Goal: Task Accomplishment & Management: Complete application form

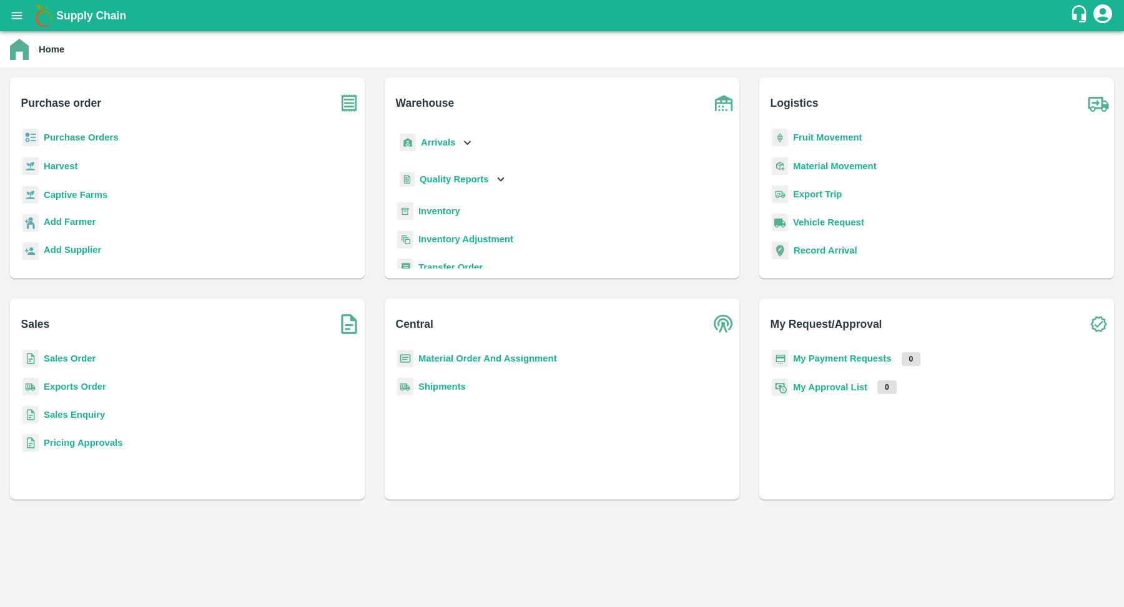
click at [12, 17] on icon "open drawer" at bounding box center [17, 16] width 14 height 14
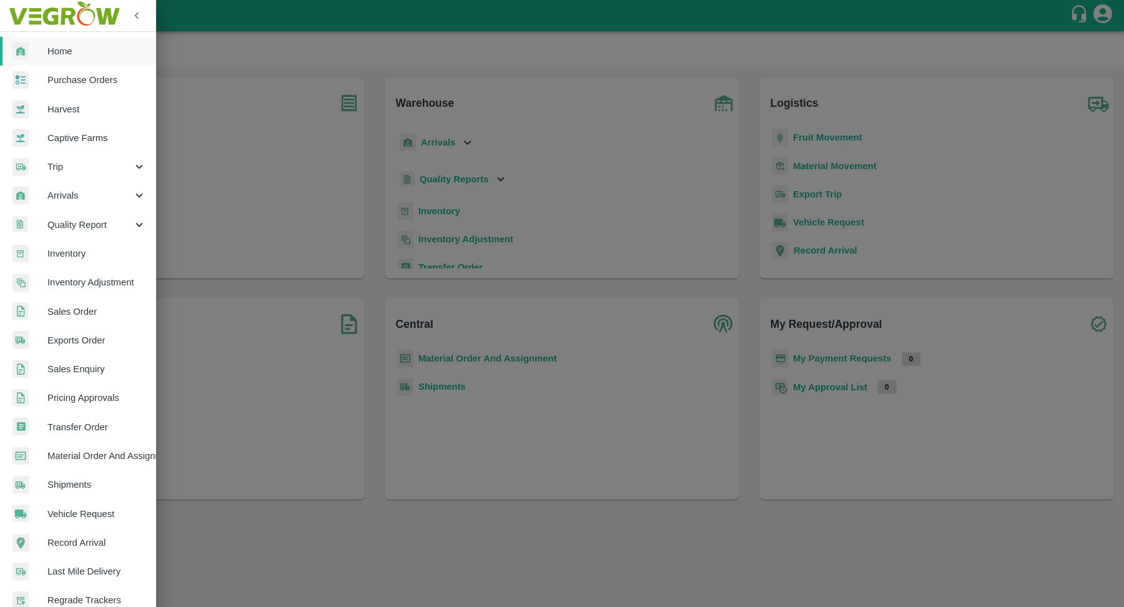
click at [87, 197] on span "Arrivals" at bounding box center [89, 196] width 85 height 14
click at [89, 251] on span "DC Arrivals" at bounding box center [101, 254] width 89 height 14
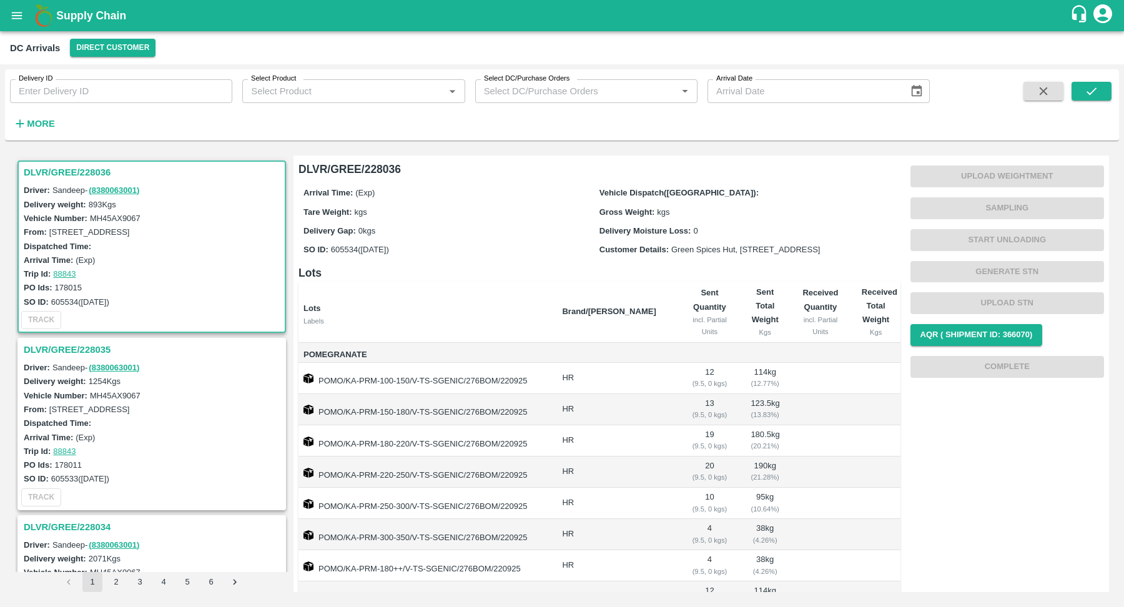
click at [90, 345] on h3 "DLVR/GREE/228035" at bounding box center [154, 350] width 260 height 16
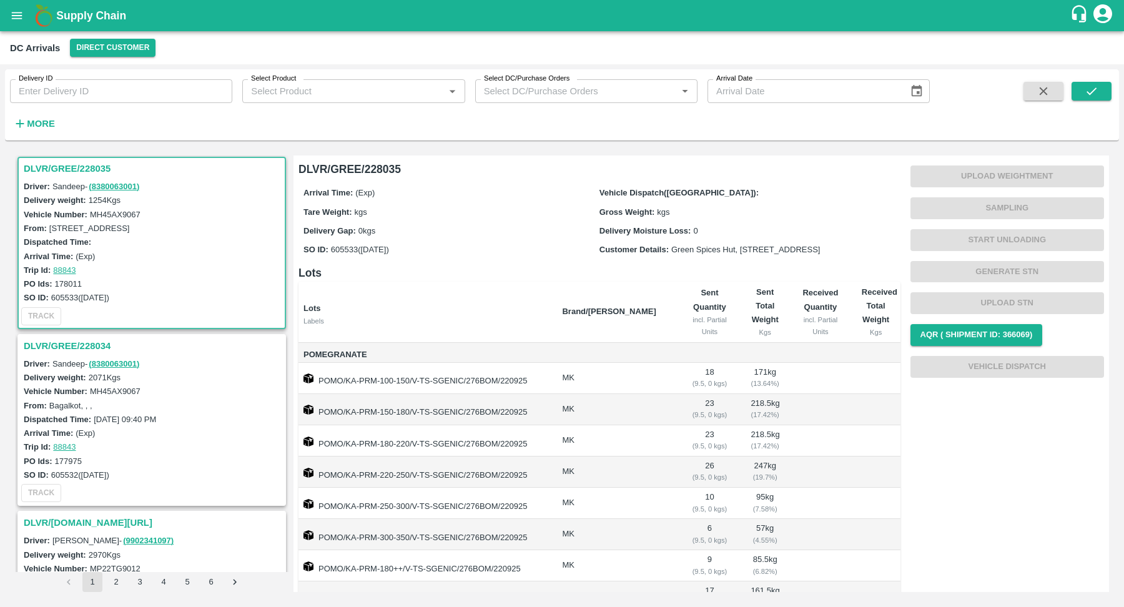
scroll to position [181, 0]
click at [107, 42] on button "Direct Customer" at bounding box center [113, 48] width 86 height 18
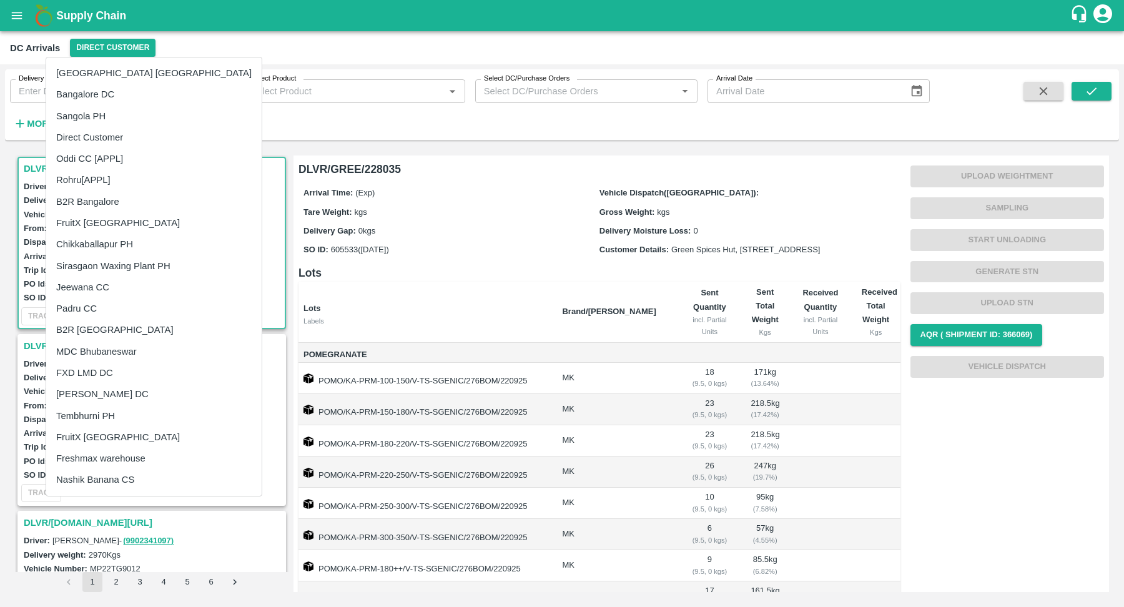
click at [574, 56] on div at bounding box center [562, 303] width 1124 height 607
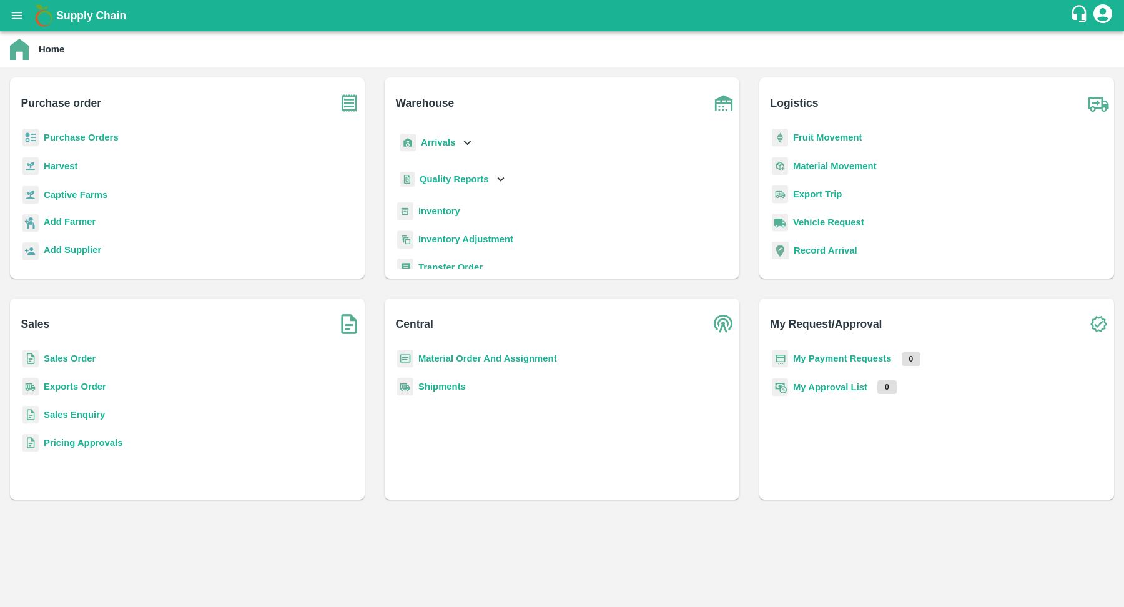
click at [86, 137] on b "Purchase Orders" at bounding box center [81, 137] width 75 height 10
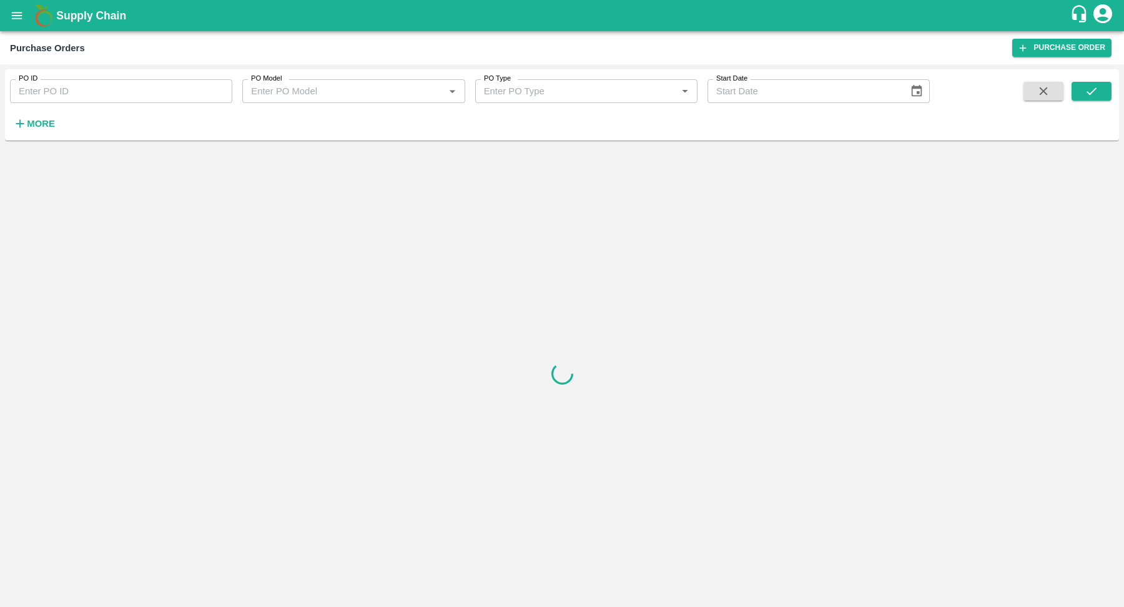
click at [37, 126] on strong "More" at bounding box center [41, 124] width 28 height 10
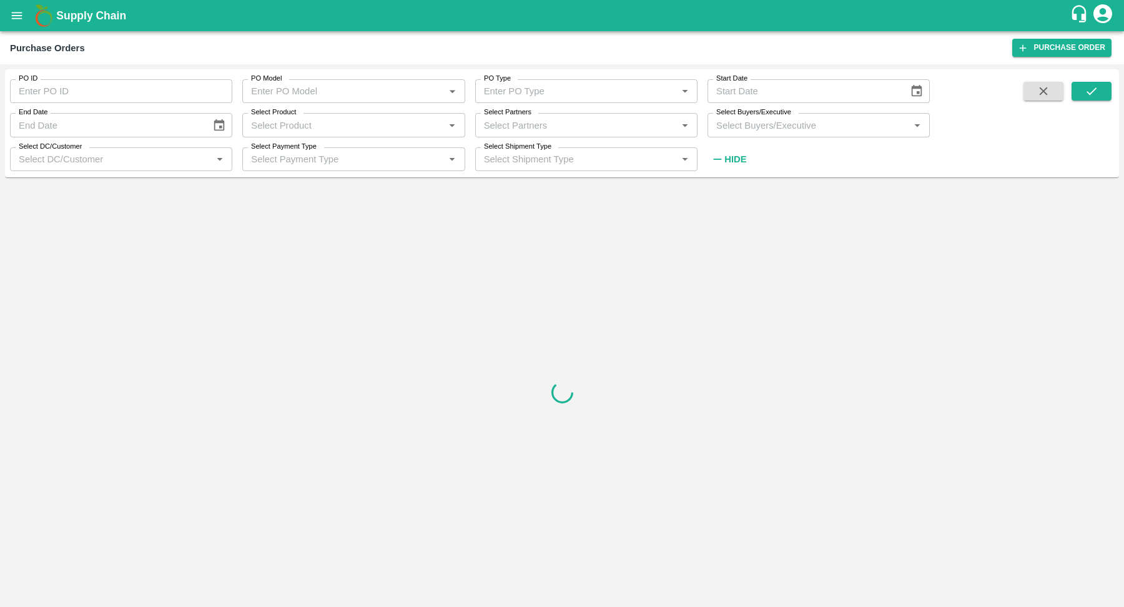
click at [317, 119] on input "Select Product" at bounding box center [343, 125] width 194 height 16
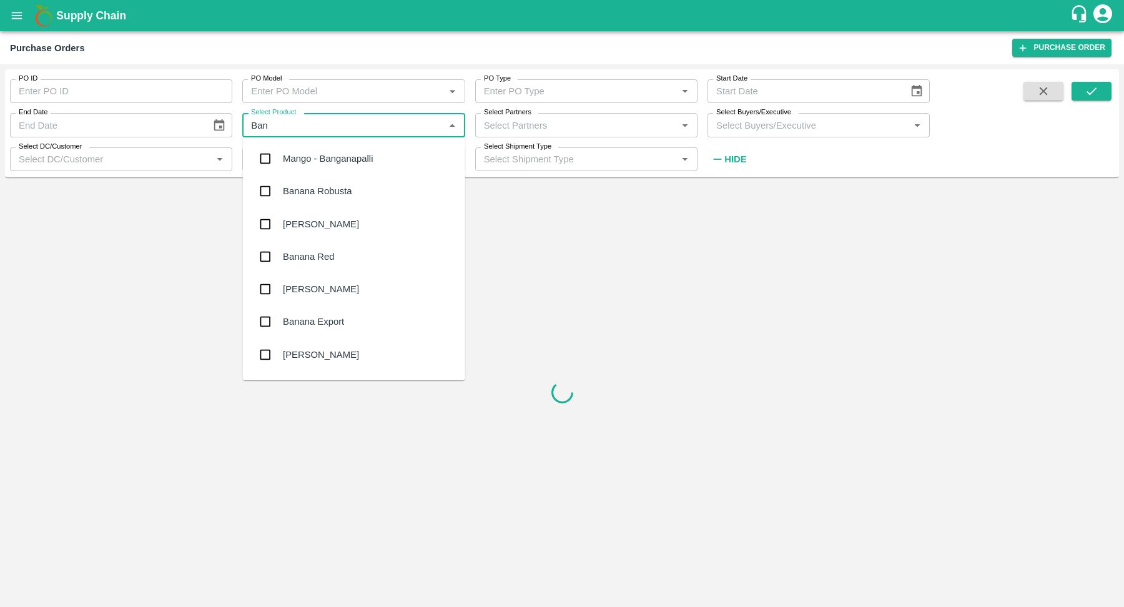
type input "Bana"
click at [317, 290] on div "Banana Export" at bounding box center [313, 289] width 61 height 14
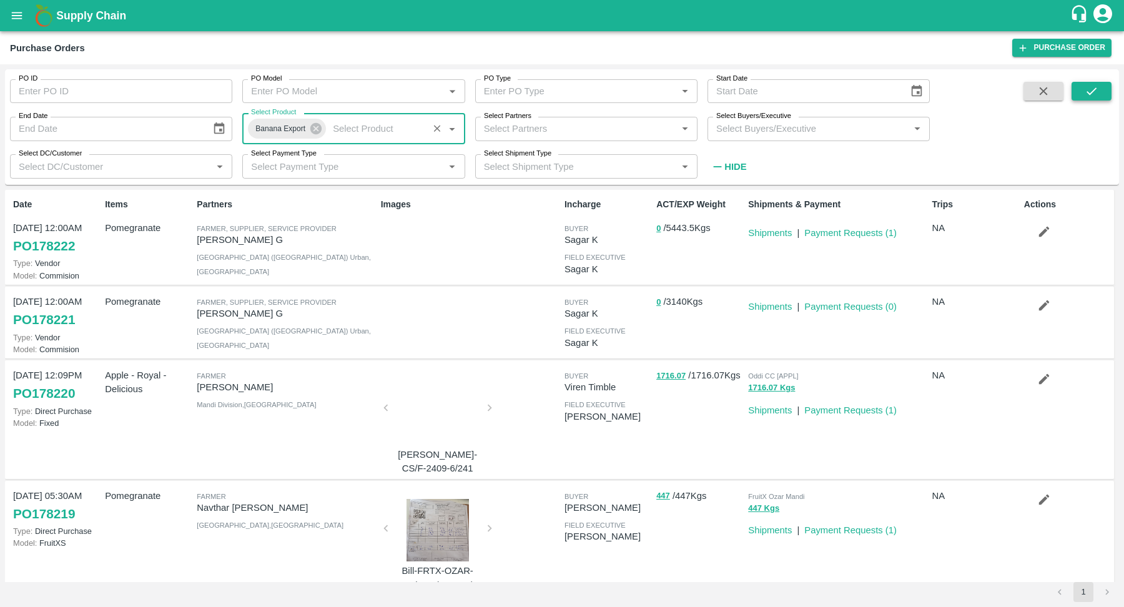
click at [1081, 93] on button "submit" at bounding box center [1092, 91] width 40 height 19
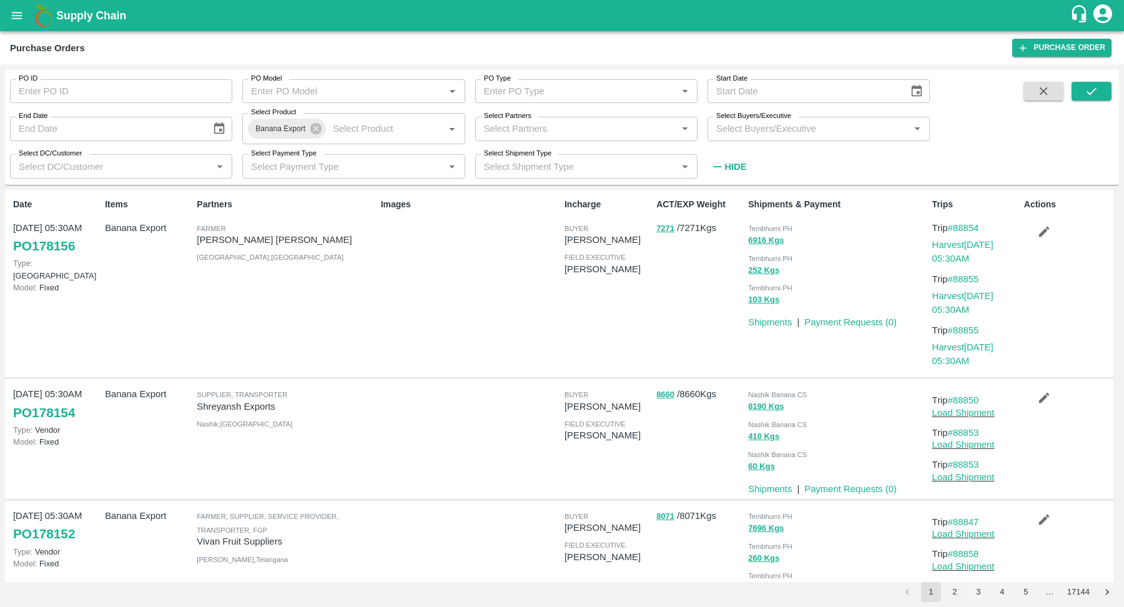
click at [1044, 400] on icon "button" at bounding box center [1044, 398] width 14 height 14
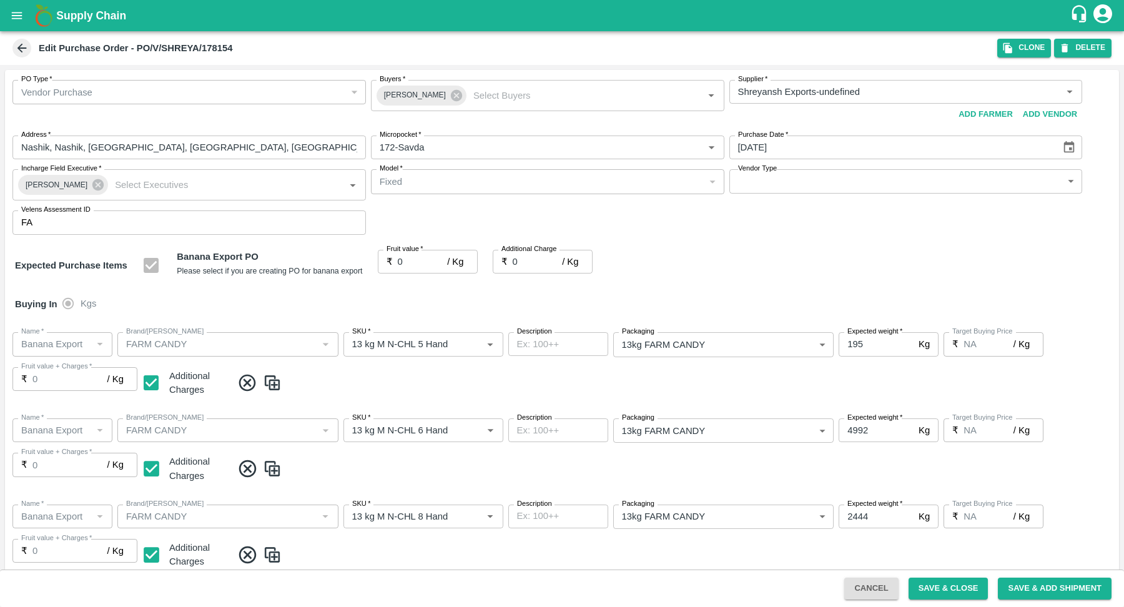
click at [879, 589] on button "Cancel" at bounding box center [871, 589] width 54 height 22
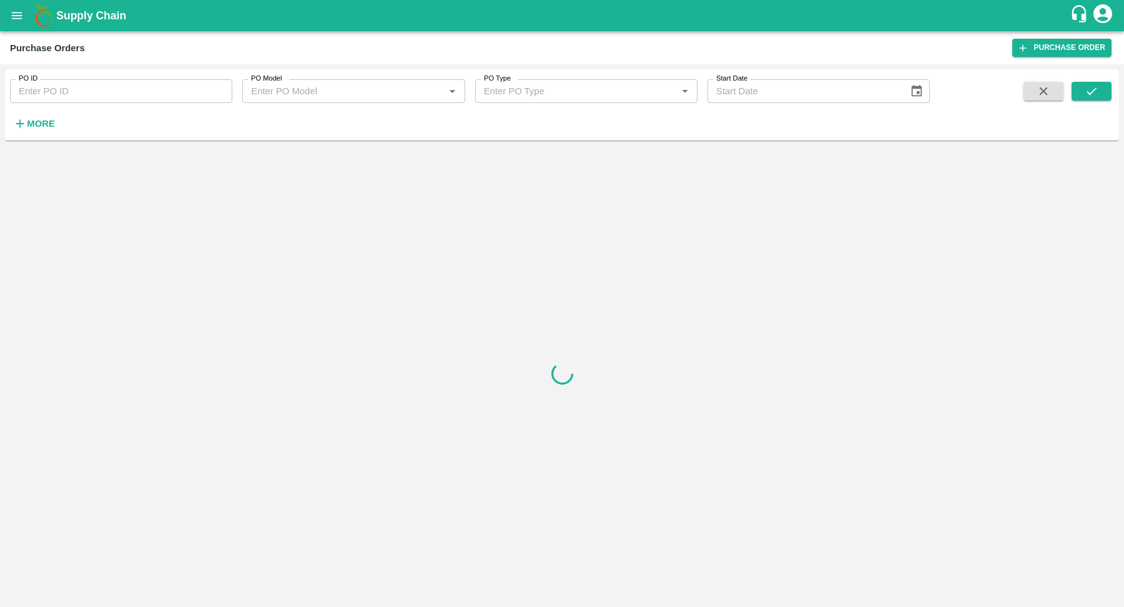
click at [51, 124] on strong "More" at bounding box center [41, 124] width 28 height 10
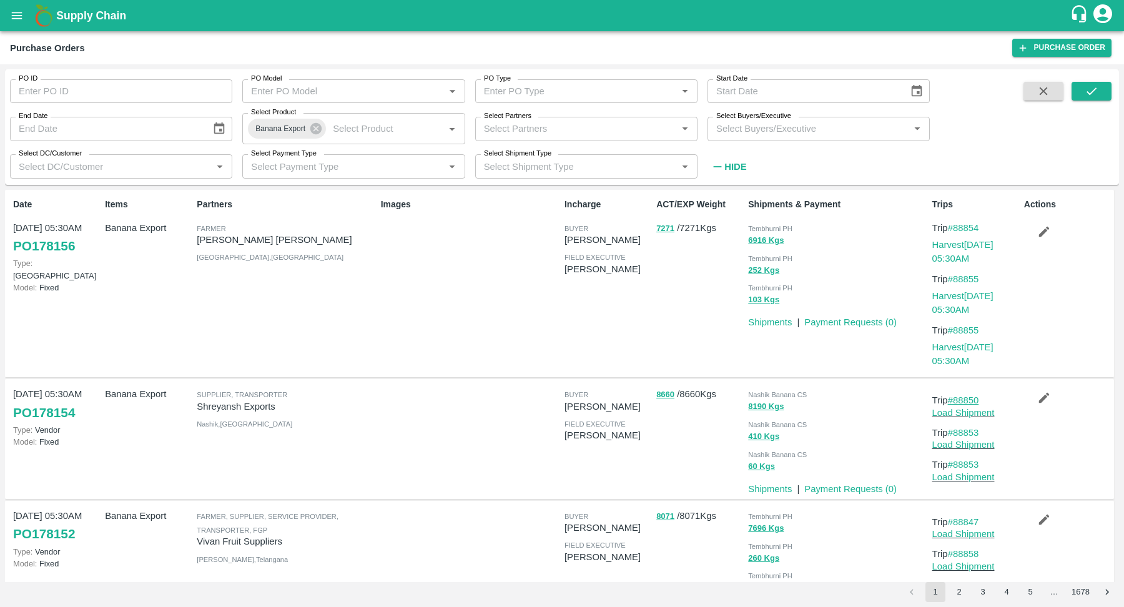
click at [963, 403] on link "#88850" at bounding box center [963, 400] width 31 height 10
click at [965, 432] on link "#88853" at bounding box center [963, 433] width 31 height 10
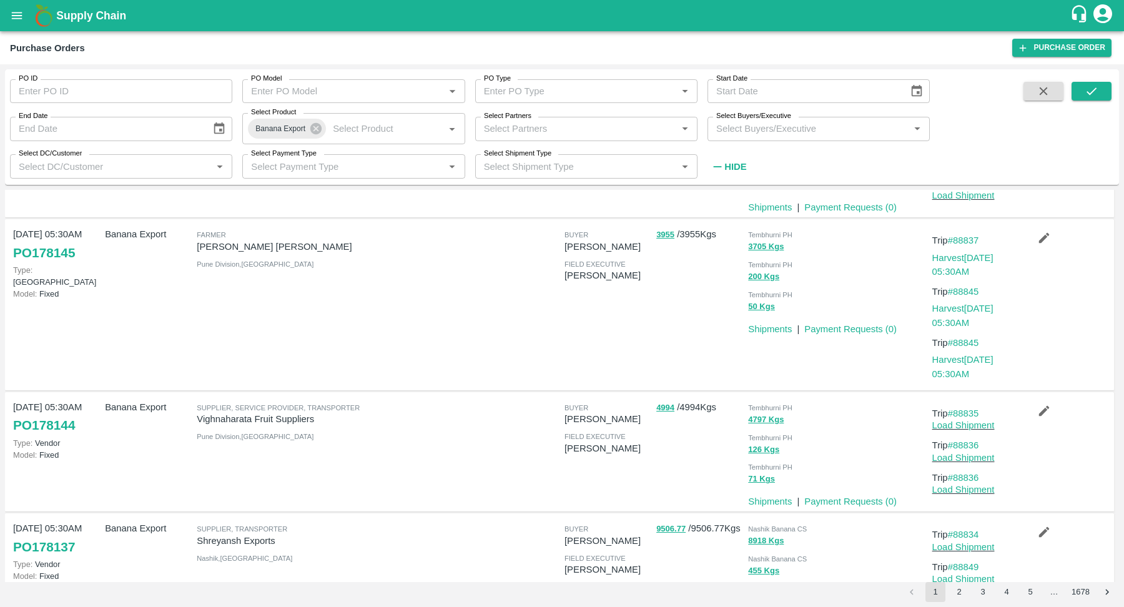
scroll to position [944, 0]
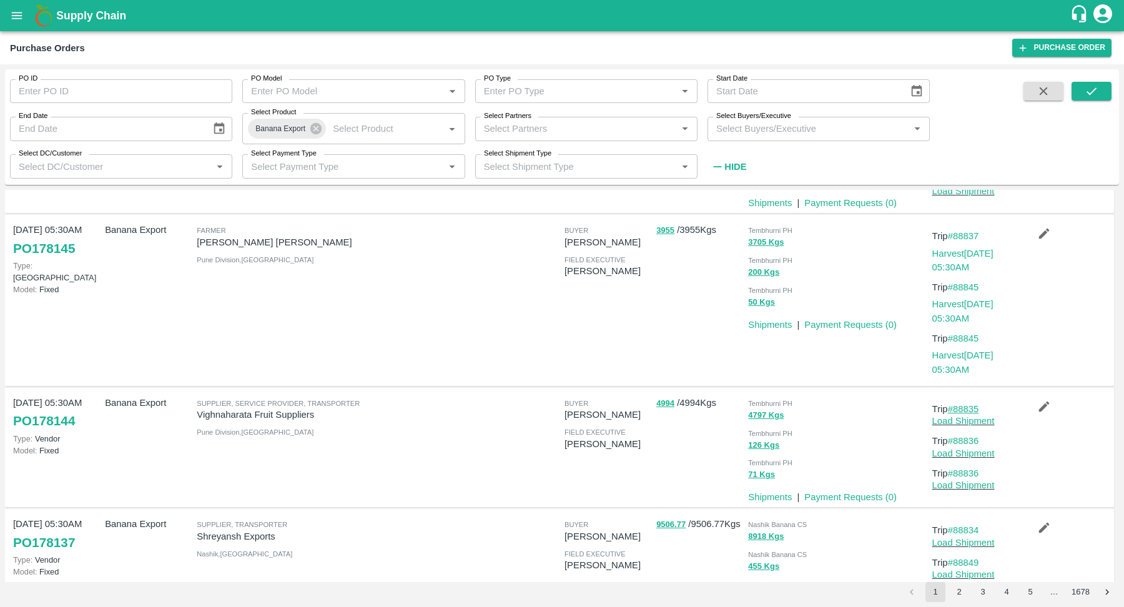
click at [965, 404] on link "#88835" at bounding box center [963, 409] width 31 height 10
click at [521, 136] on input "Select Partners" at bounding box center [576, 129] width 194 height 16
click at [478, 56] on div "Purchase Orders Purchase Order" at bounding box center [562, 47] width 1124 height 33
click at [508, 84] on input "PO Type" at bounding box center [568, 91] width 178 height 16
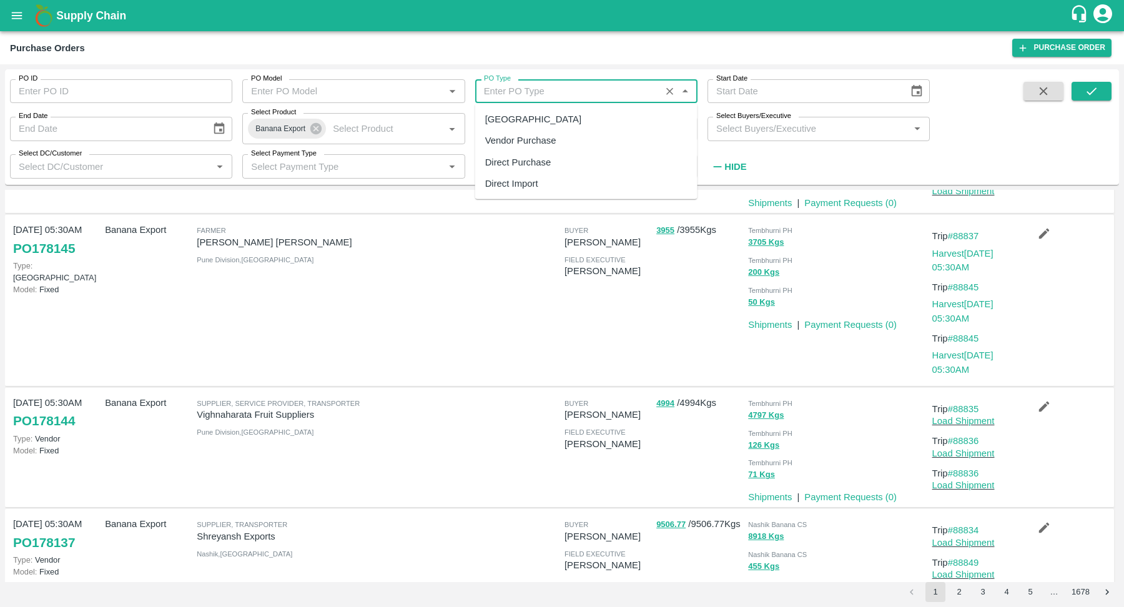
click at [408, 59] on div "Purchase Orders Purchase Order" at bounding box center [562, 47] width 1124 height 33
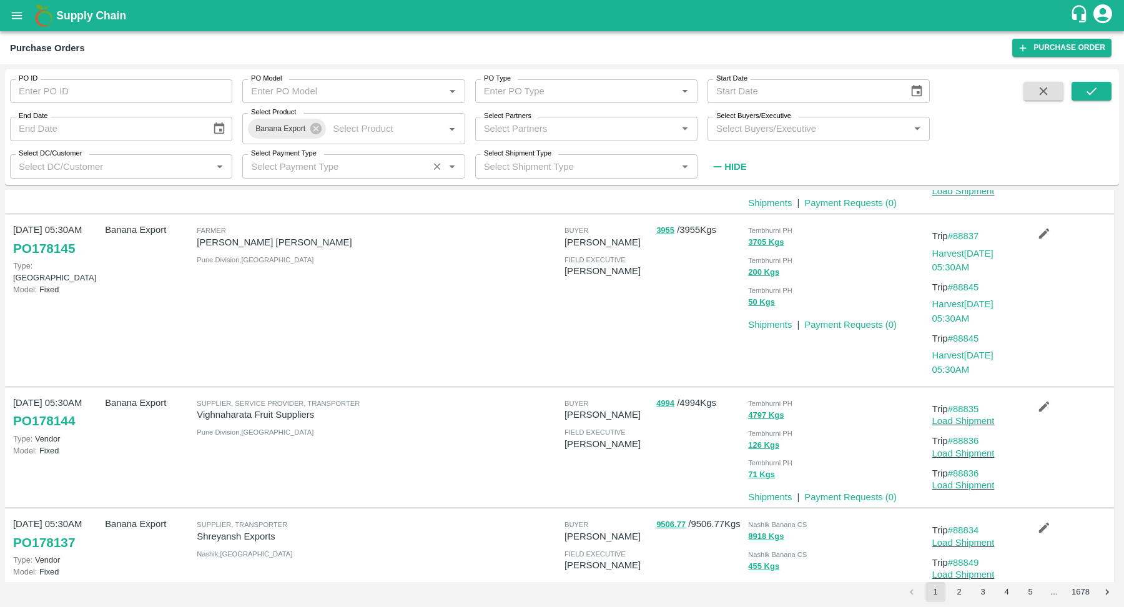
click at [385, 166] on input "Select Payment Type" at bounding box center [335, 166] width 178 height 16
click at [376, 239] on div "Bill" at bounding box center [354, 236] width 222 height 21
type input "Bill"
click at [1097, 94] on icon "submit" at bounding box center [1092, 91] width 14 height 14
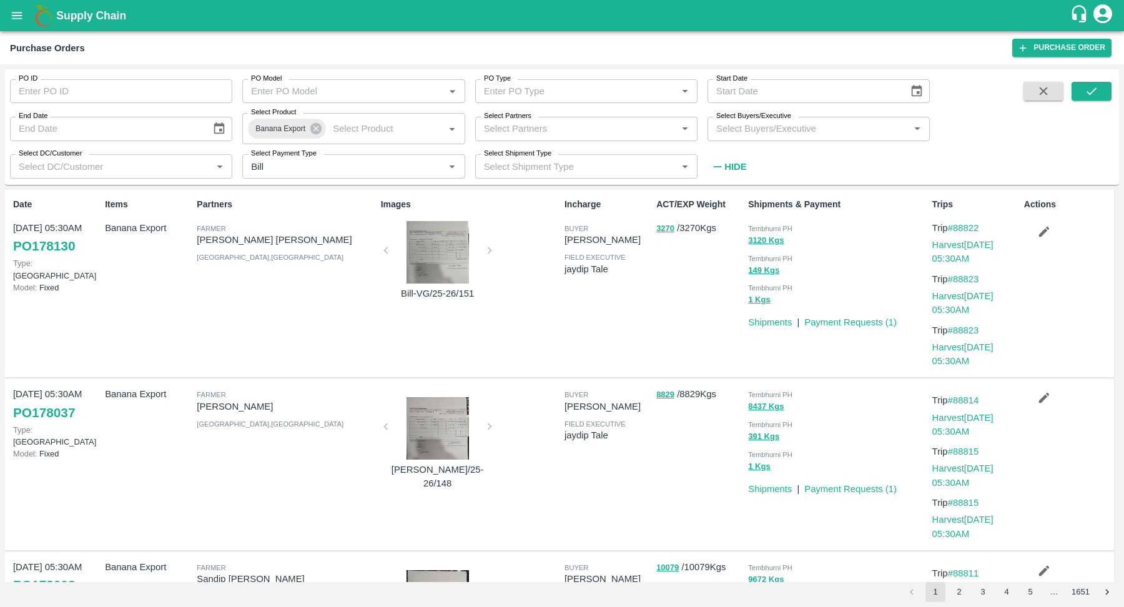
click at [525, 96] on input "PO Type" at bounding box center [576, 91] width 194 height 16
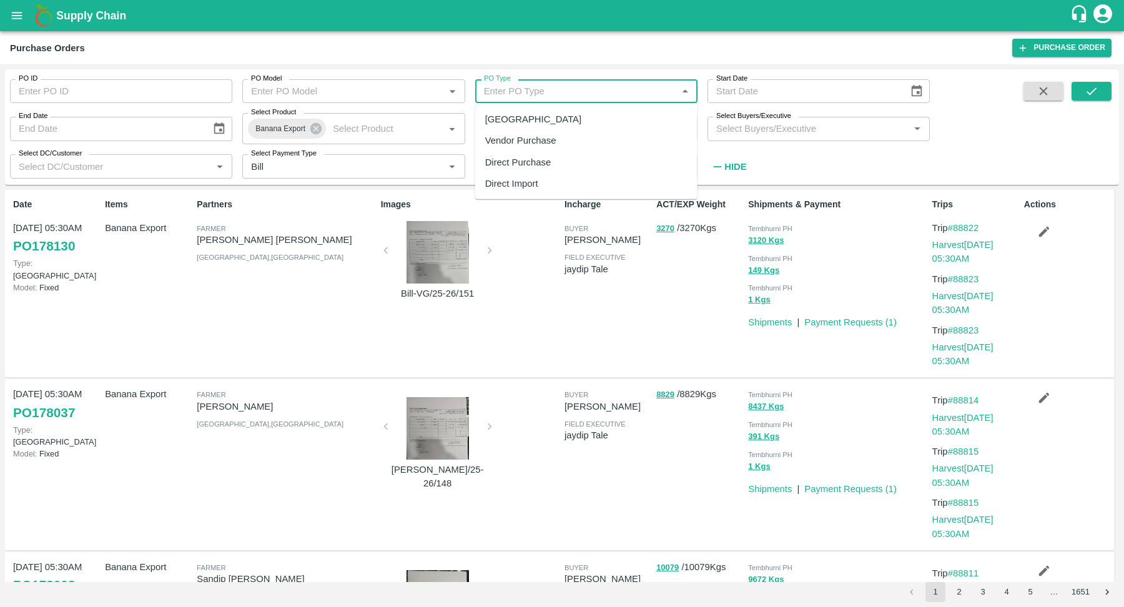
click at [525, 141] on div "Vendor Purchase" at bounding box center [520, 141] width 71 height 14
type input "Vendor Purchase"
click at [1091, 91] on icon "submit" at bounding box center [1092, 91] width 14 height 14
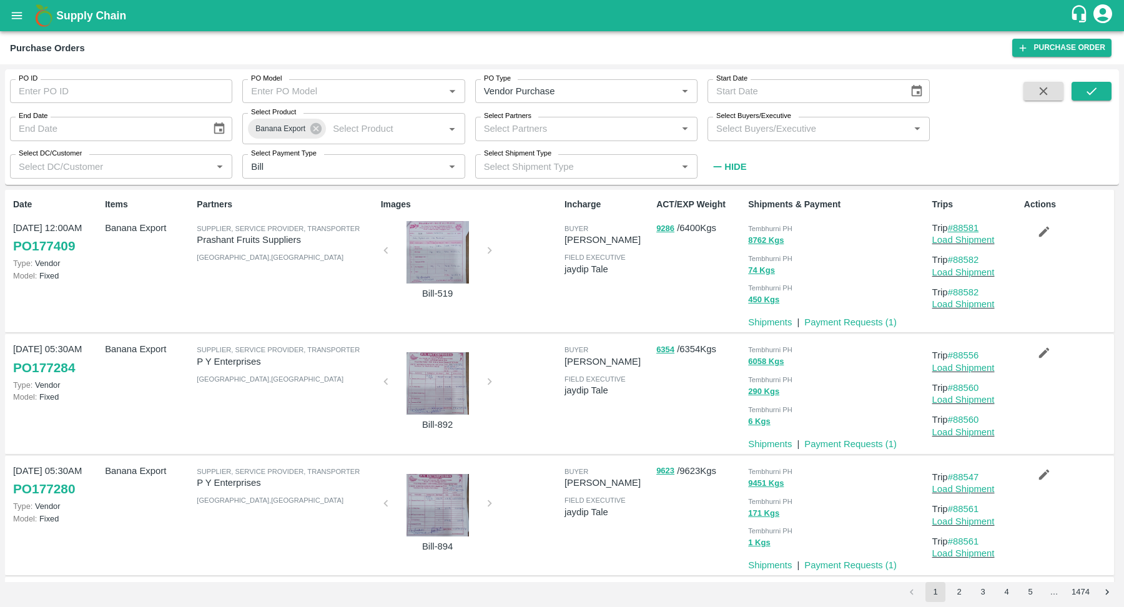
click at [968, 226] on link "#88581" at bounding box center [963, 228] width 31 height 10
click at [853, 322] on link "Payment Requests ( 1 )" at bounding box center [850, 322] width 92 height 10
click at [824, 320] on link "Payment Requests ( 1 )" at bounding box center [850, 322] width 92 height 10
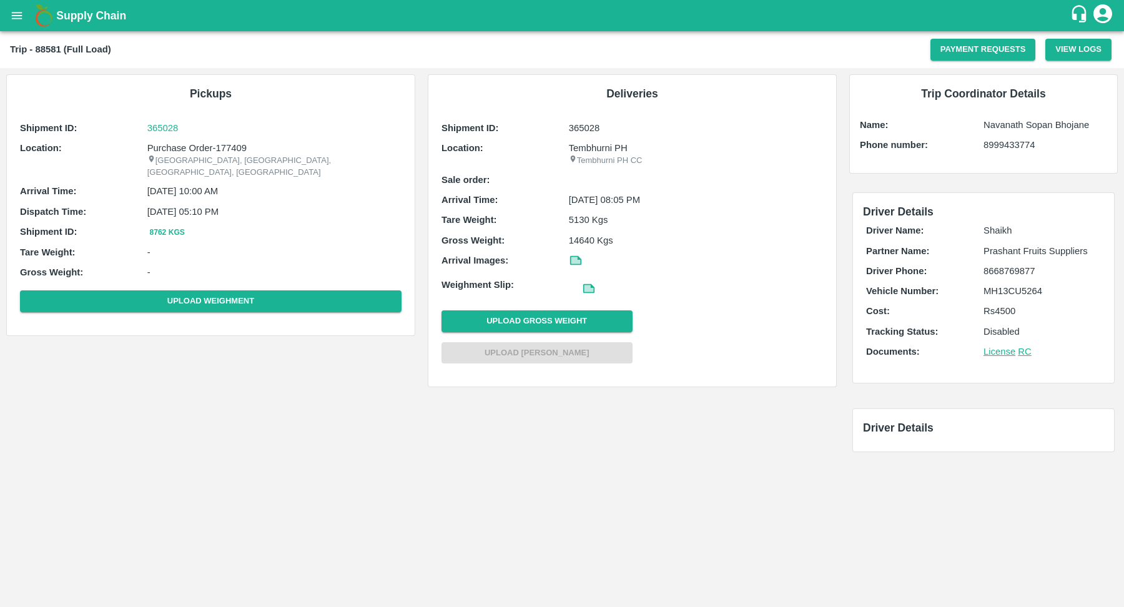
click at [998, 310] on p "Rs 4500" at bounding box center [1042, 311] width 117 height 14
click at [1003, 44] on button "Payment Requests" at bounding box center [984, 50] width 106 height 22
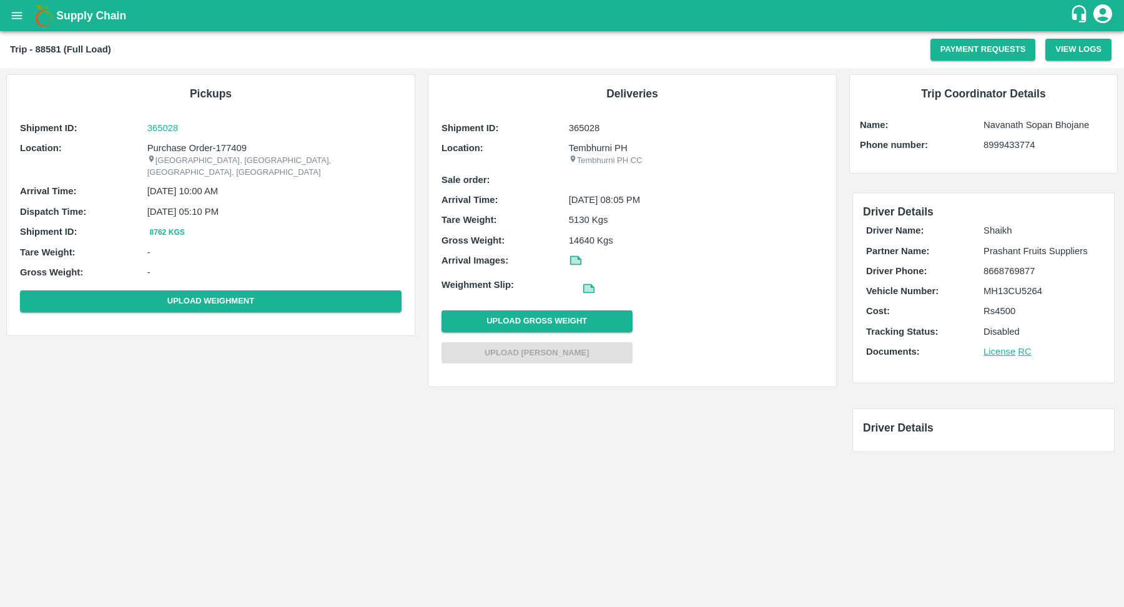
click at [1012, 311] on p "Rs 4500" at bounding box center [1042, 311] width 117 height 14
click at [1021, 311] on p "Rs 4500" at bounding box center [1042, 311] width 117 height 14
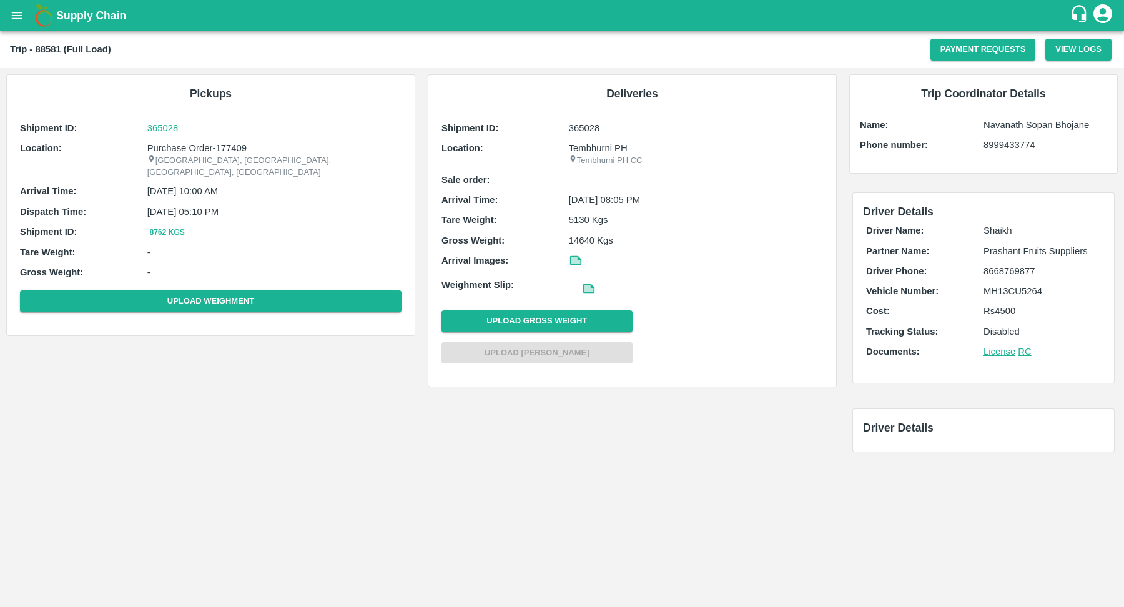
click at [1021, 311] on p "Rs 4500" at bounding box center [1042, 311] width 117 height 14
click at [1028, 304] on p "Rs 4500" at bounding box center [1042, 311] width 117 height 14
click at [1022, 309] on p "Rs 4500" at bounding box center [1042, 311] width 117 height 14
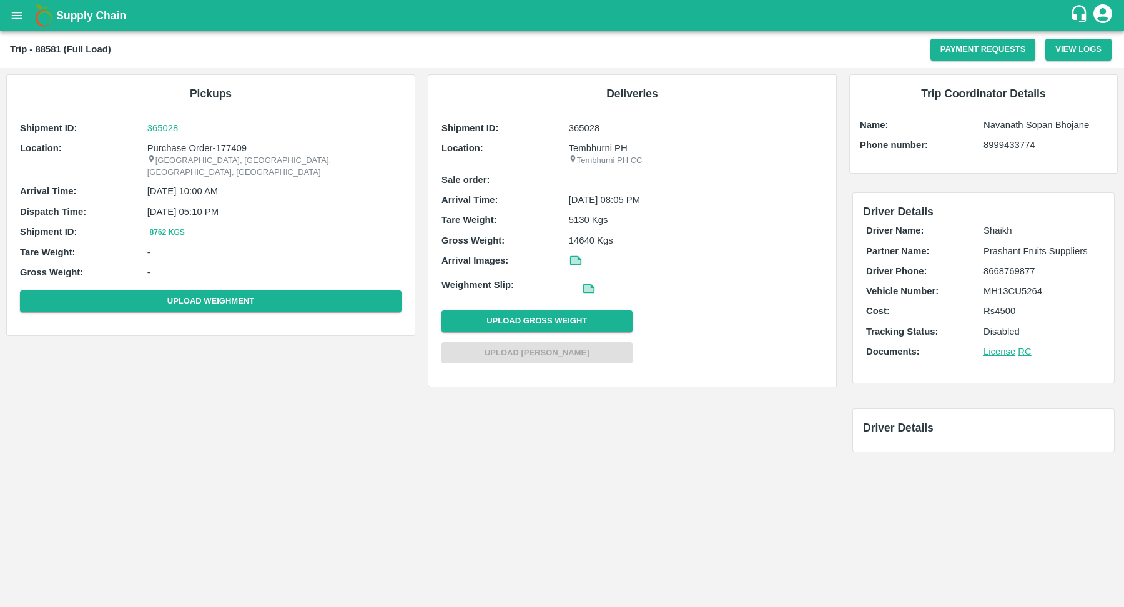
click at [1022, 309] on p "Rs 4500" at bounding box center [1042, 311] width 117 height 14
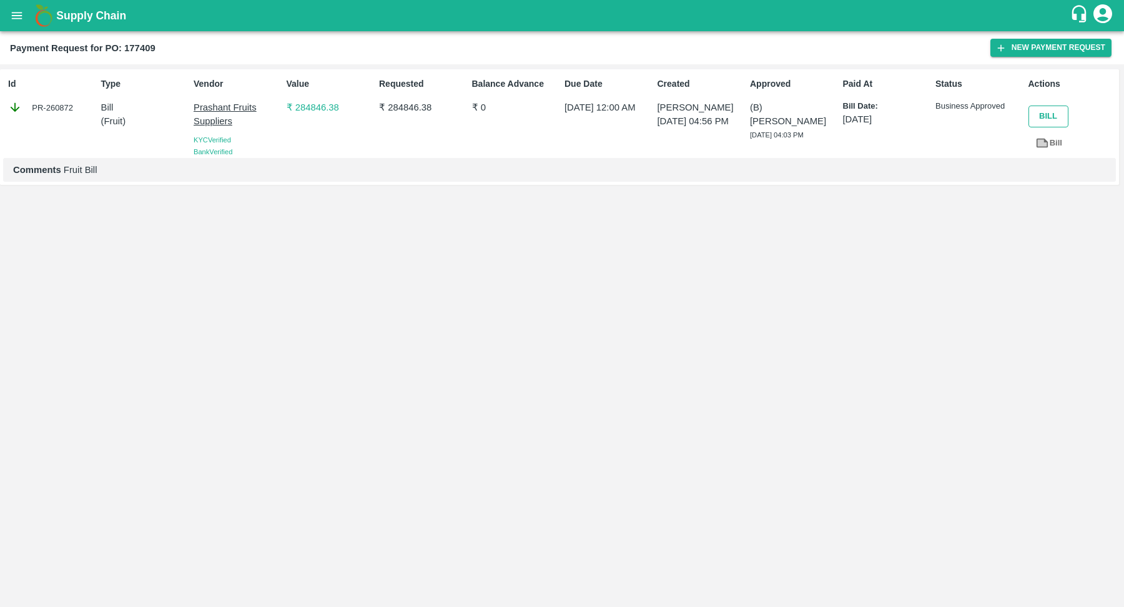
click at [1043, 117] on button "Bill" at bounding box center [1049, 117] width 40 height 22
click at [1052, 141] on link "Bill" at bounding box center [1049, 143] width 41 height 22
click at [1052, 54] on button "New Payment Request" at bounding box center [1051, 48] width 121 height 18
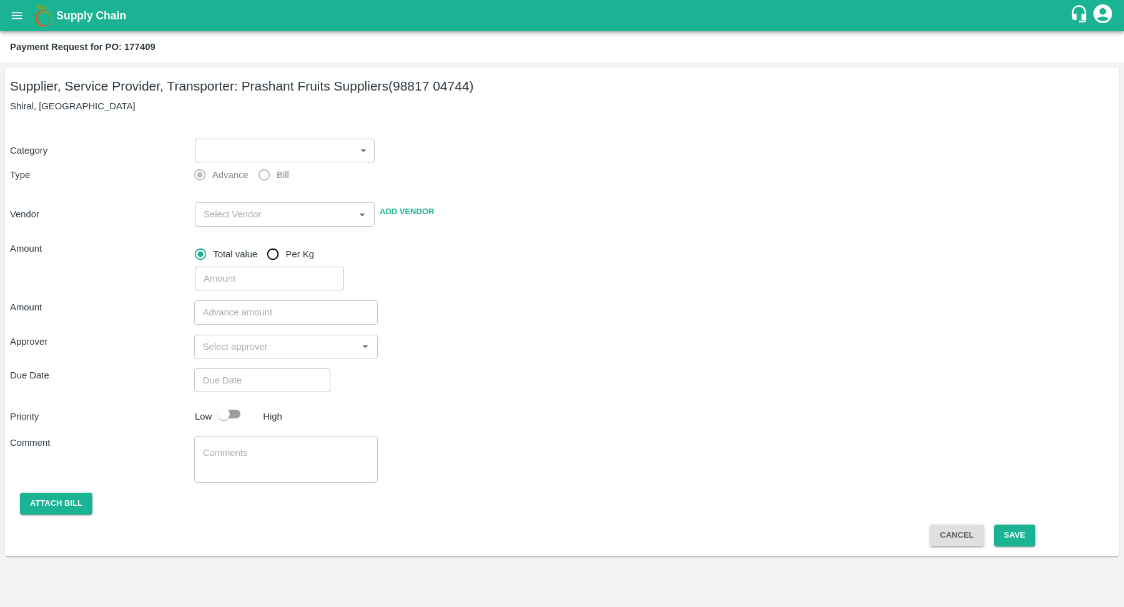
click at [356, 151] on body "Supply Chain Payment Request for PO: 177409 Supplier, Service Provider, Transpo…" at bounding box center [562, 303] width 1124 height 607
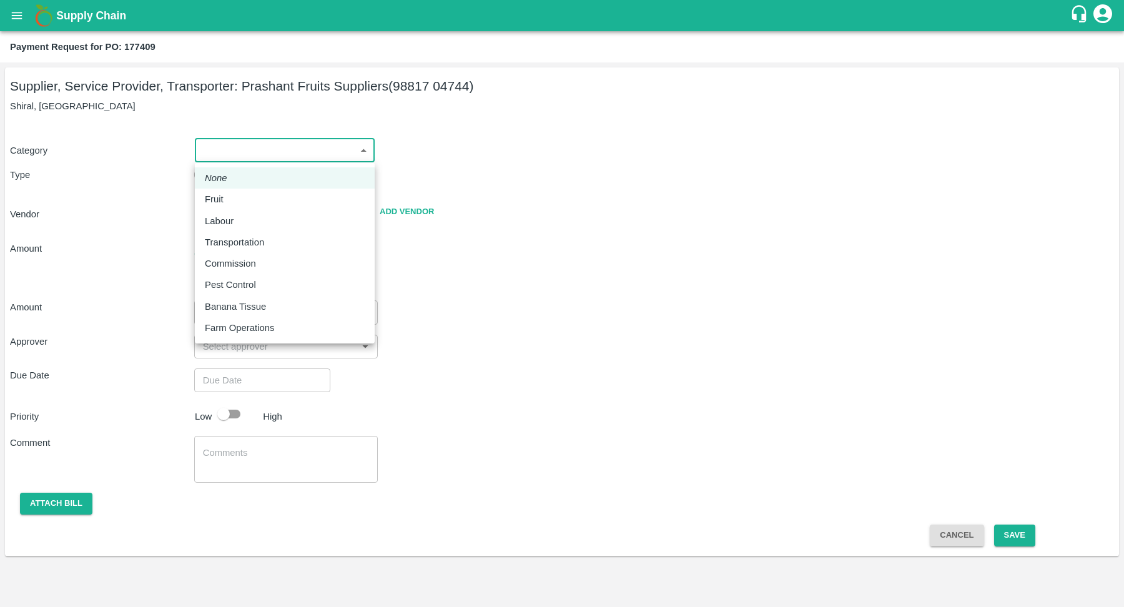
click at [253, 204] on div "Fruit" at bounding box center [285, 199] width 160 height 14
type input "1"
type input "Prashant Fruits Suppliers - 98817 04744(Supplier, Service Provider, Transporter)"
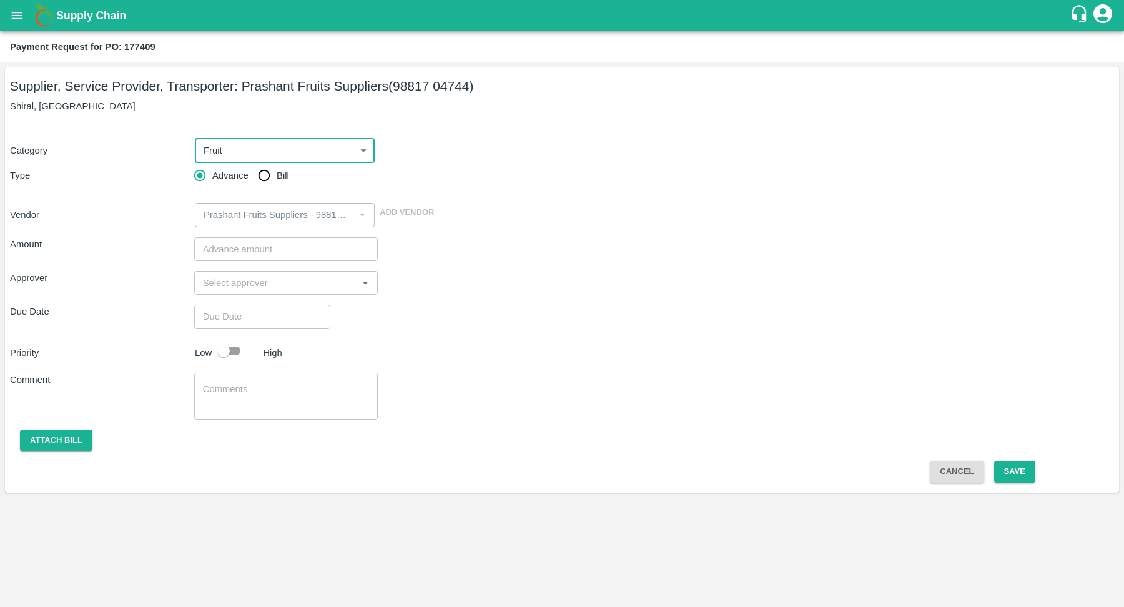
click at [271, 177] on input "Bill" at bounding box center [264, 175] width 25 height 25
radio input "true"
